Goal: Task Accomplishment & Management: Complete application form

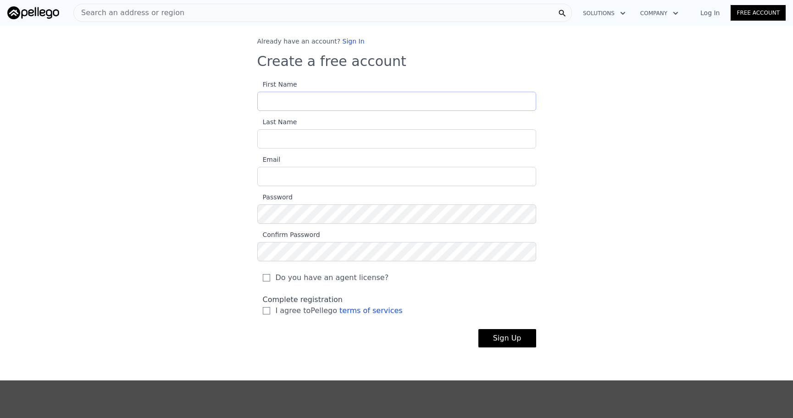
click at [353, 99] on input "First Name" at bounding box center [396, 101] width 279 height 19
type input "[PERSON_NAME]"
click at [344, 139] on input "Last Name" at bounding box center [396, 138] width 279 height 19
type input "[PERSON_NAME]"
click at [329, 176] on input "Email" at bounding box center [396, 176] width 279 height 19
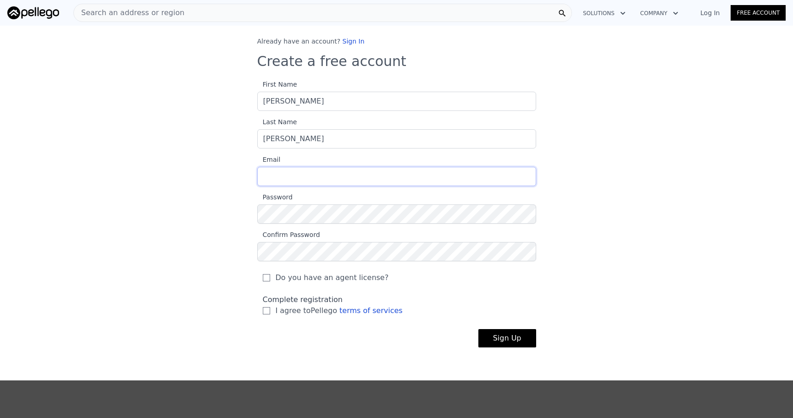
type input "[PERSON_NAME][EMAIL_ADDRESS][DOMAIN_NAME]"
click at [263, 310] on input "I agree to Pellego terms of services" at bounding box center [266, 310] width 7 height 7
checkbox input "true"
drag, startPoint x: 501, startPoint y: 338, endPoint x: 508, endPoint y: 323, distance: 16.8
click at [501, 338] on button "Sign Up" at bounding box center [507, 338] width 58 height 18
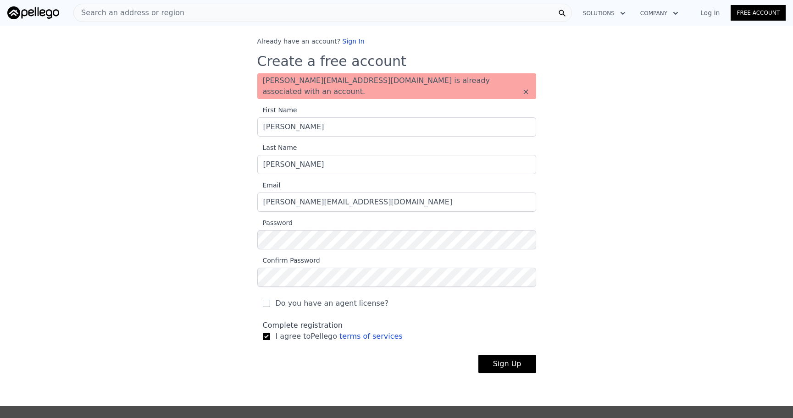
click at [712, 12] on link "Log In" at bounding box center [709, 12] width 41 height 9
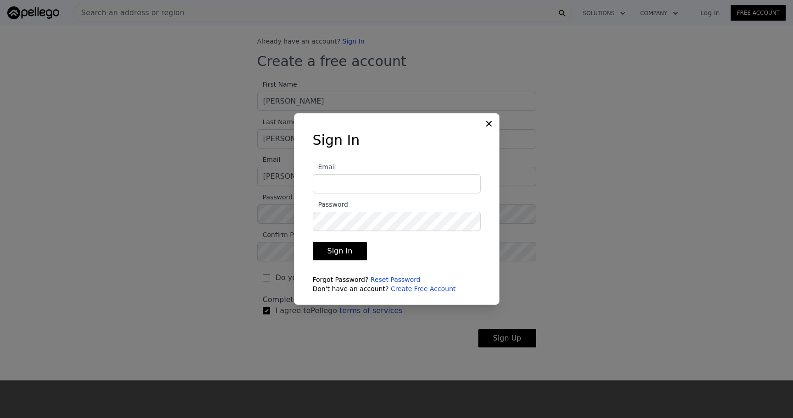
click at [345, 181] on input "Email" at bounding box center [397, 183] width 168 height 19
type input "[PERSON_NAME][EMAIL_ADDRESS][DOMAIN_NAME]"
click at [389, 279] on link "Reset Password" at bounding box center [395, 279] width 50 height 7
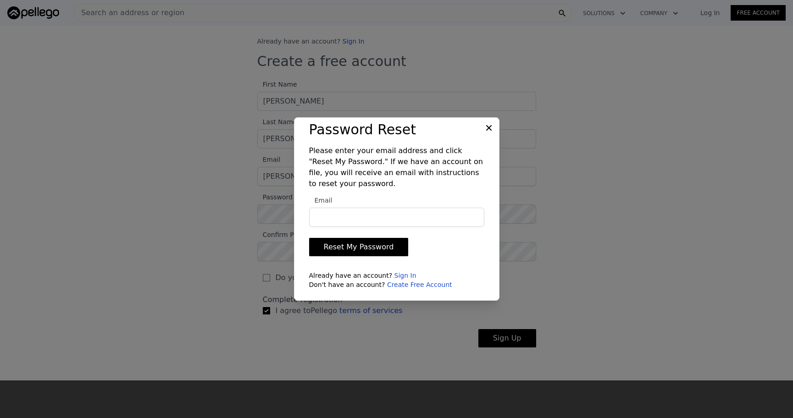
click at [370, 223] on input "Email" at bounding box center [396, 217] width 175 height 19
type input "[PERSON_NAME][EMAIL_ADDRESS][DOMAIN_NAME]"
click at [353, 243] on button "Reset My Password" at bounding box center [358, 247] width 99 height 18
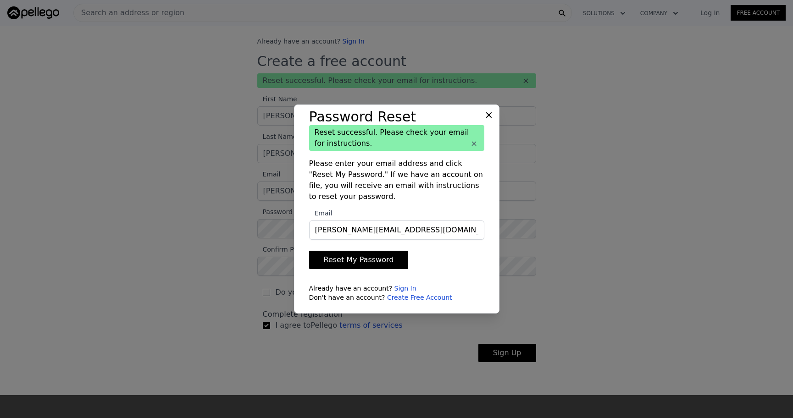
click at [491, 116] on icon at bounding box center [488, 114] width 9 height 9
